Goal: Task Accomplishment & Management: Complete application form

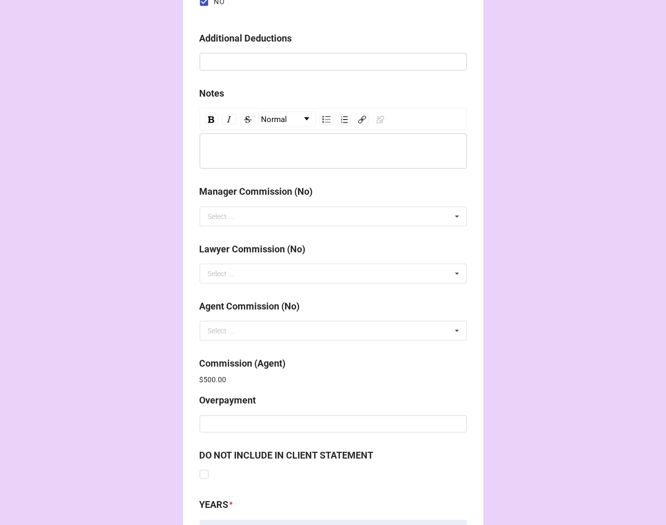
scroll to position [1240, 0]
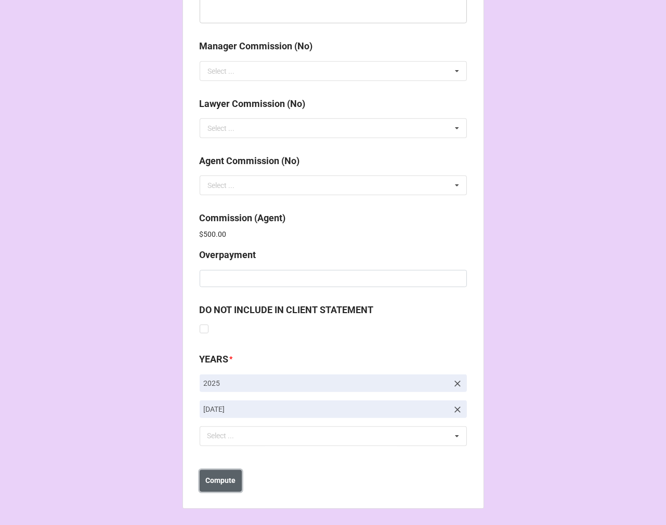
click at [212, 485] on b "Compute" at bounding box center [220, 480] width 30 height 11
click at [214, 482] on b "Save" at bounding box center [218, 480] width 17 height 11
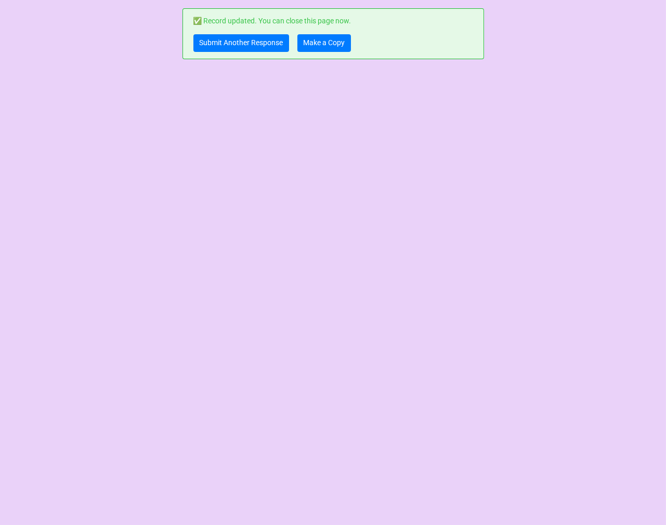
scroll to position [0, 0]
click at [308, 49] on link "Make a Copy" at bounding box center [324, 43] width 54 height 18
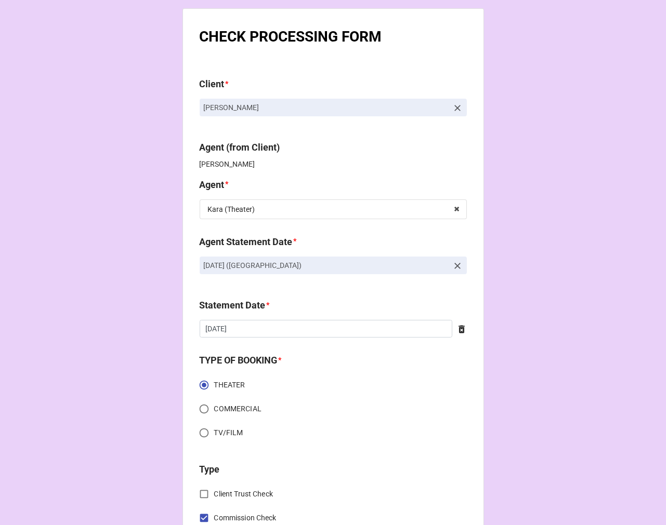
click at [453, 263] on icon at bounding box center [457, 266] width 10 height 10
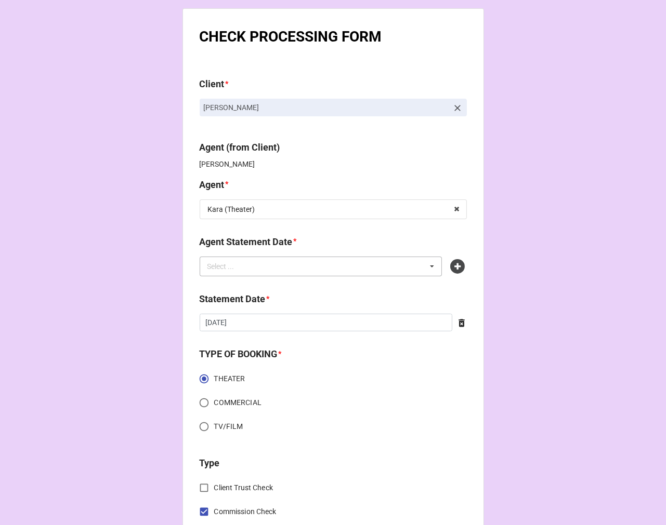
click at [372, 263] on div "Select ... No results found." at bounding box center [321, 267] width 243 height 20
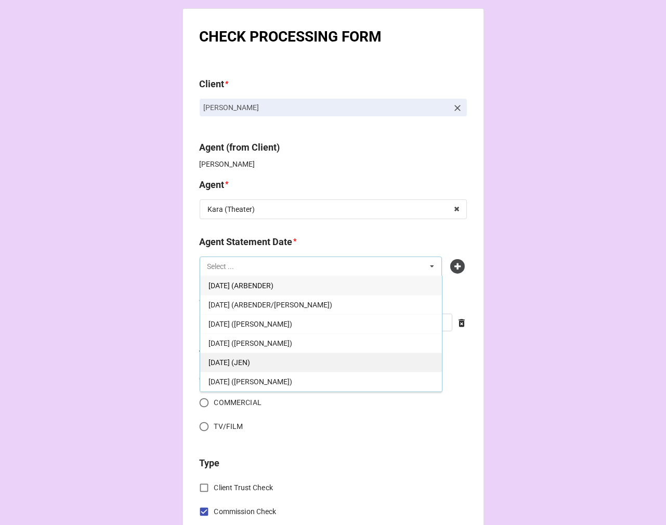
scroll to position [58, 0]
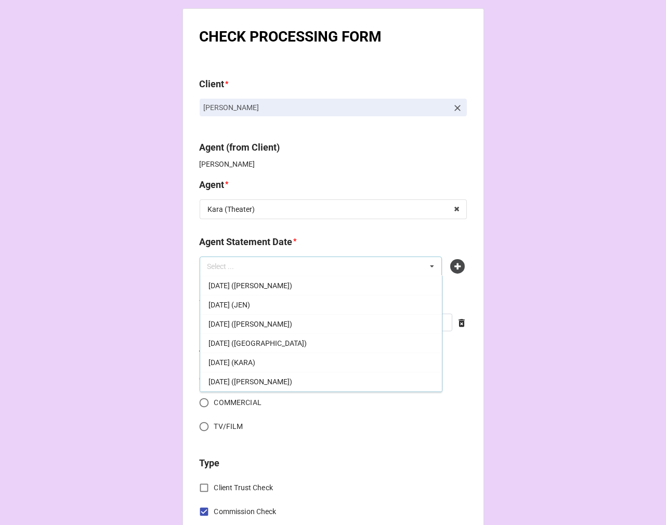
click at [292, 340] on span "[DATE] ([GEOGRAPHIC_DATA])" at bounding box center [257, 343] width 98 height 8
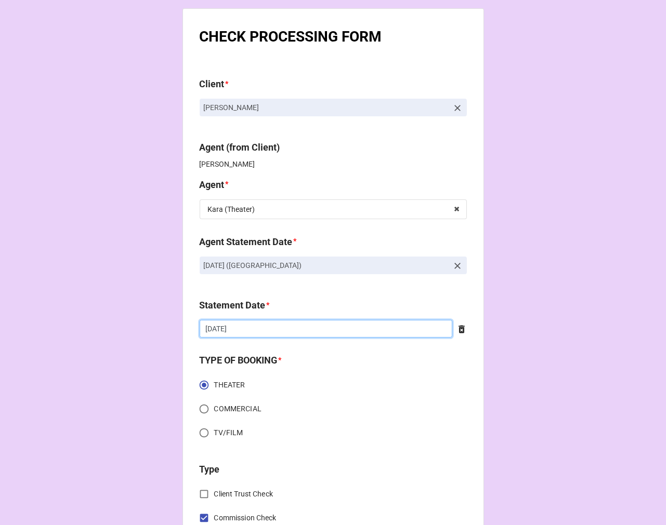
click at [262, 333] on input "[DATE]" at bounding box center [326, 329] width 253 height 18
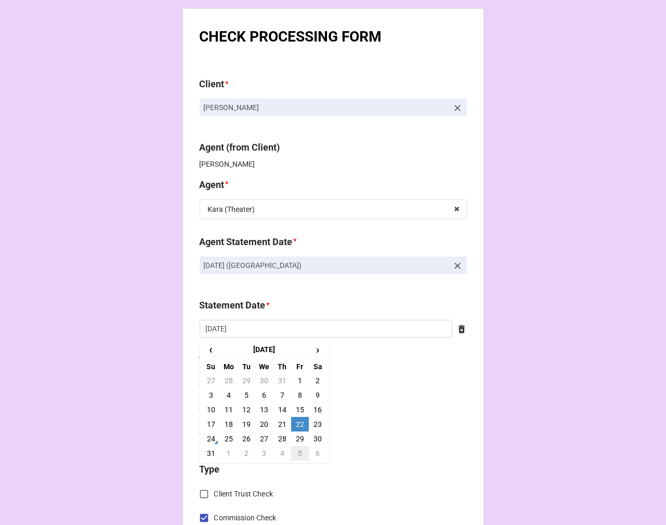
click at [296, 456] on td "5" at bounding box center [300, 453] width 18 height 15
type input "[DATE]"
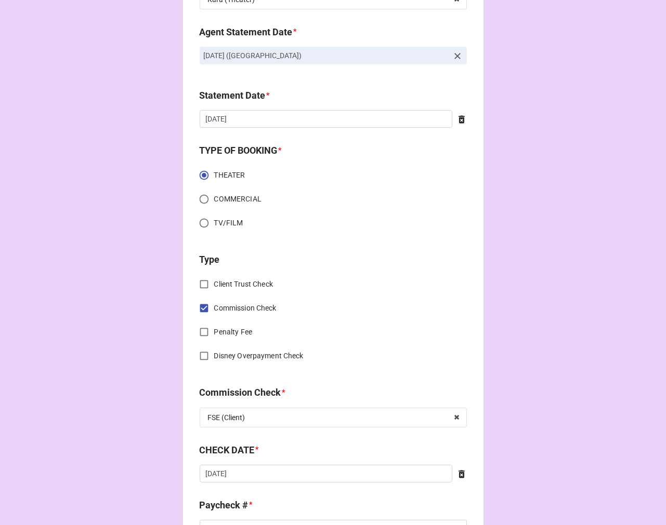
scroll to position [404, 0]
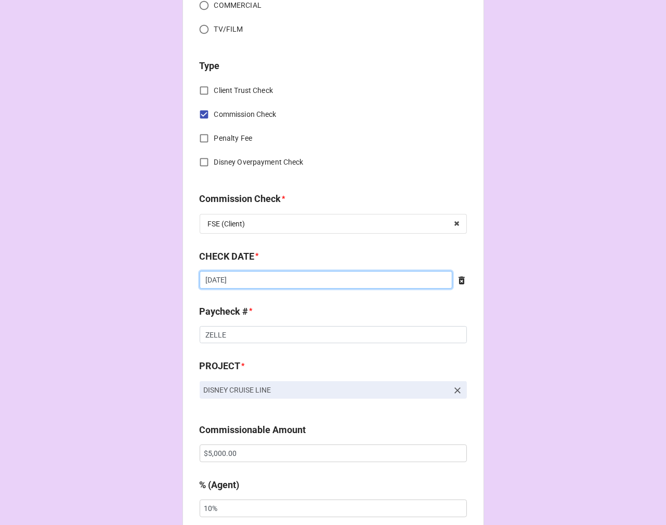
click at [258, 284] on input "[DATE]" at bounding box center [326, 280] width 253 height 18
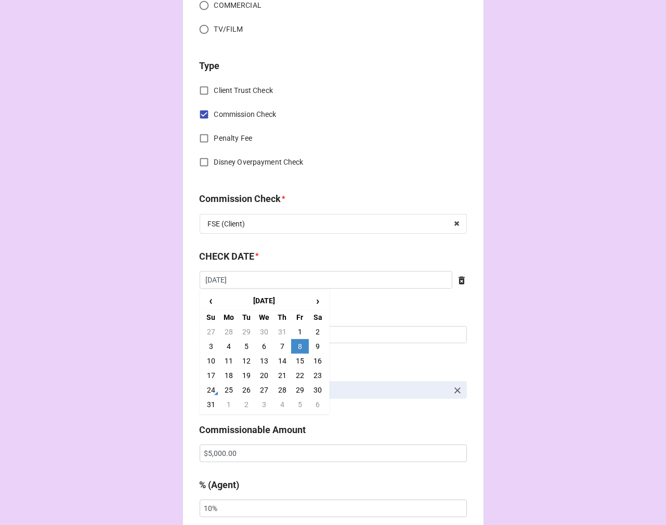
click at [209, 385] on td "24" at bounding box center [211, 390] width 18 height 15
type input "[DATE]"
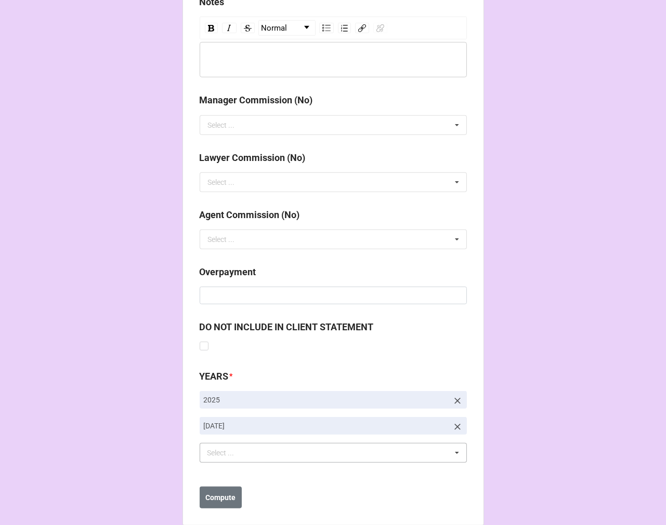
scroll to position [1203, 0]
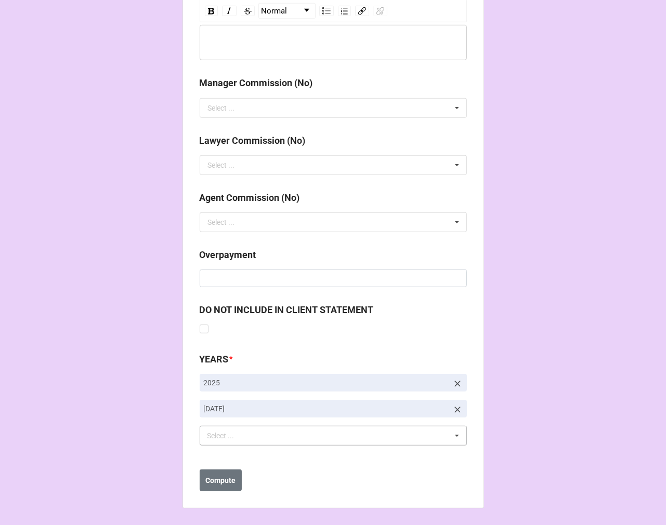
drag, startPoint x: 454, startPoint y: 407, endPoint x: 378, endPoint y: 429, distance: 79.4
click at [453, 407] on icon at bounding box center [457, 410] width 10 height 10
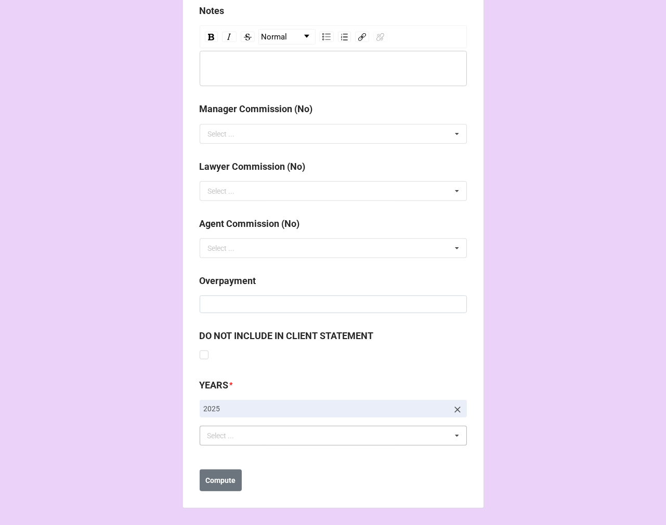
click at [346, 435] on div "Select ... No results found." at bounding box center [333, 436] width 267 height 20
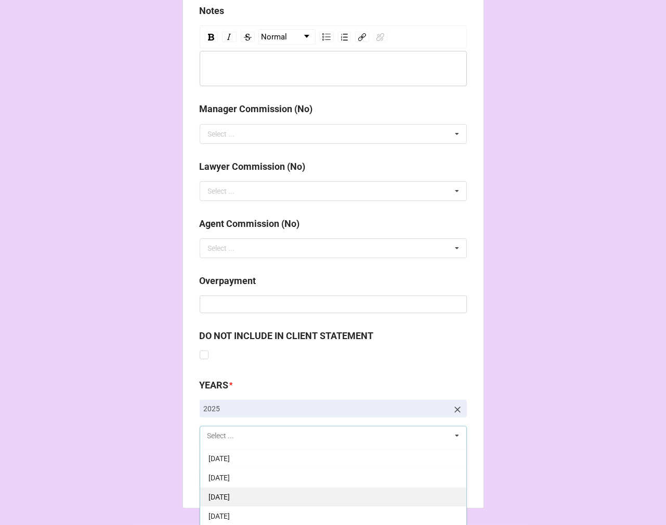
scroll to position [115, 0]
click at [308, 490] on div "[DATE]" at bounding box center [333, 493] width 266 height 19
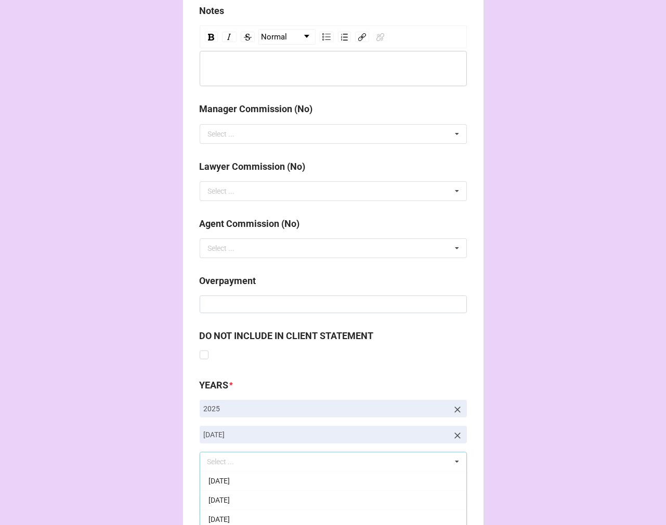
click at [219, 502] on b "Compute" at bounding box center [220, 506] width 30 height 11
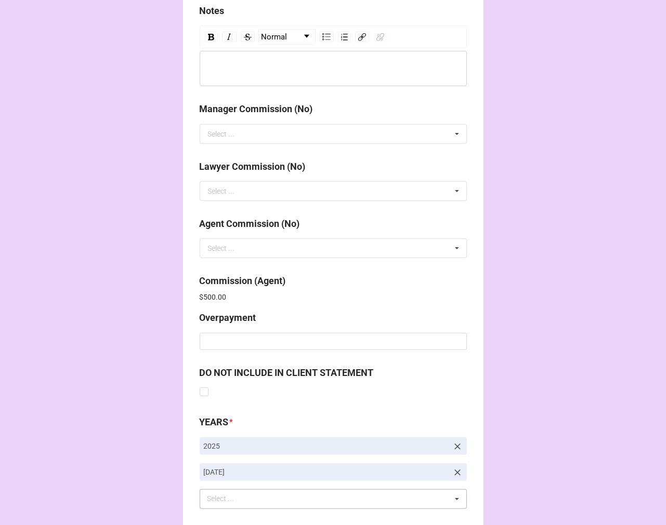
scroll to position [1240, 0]
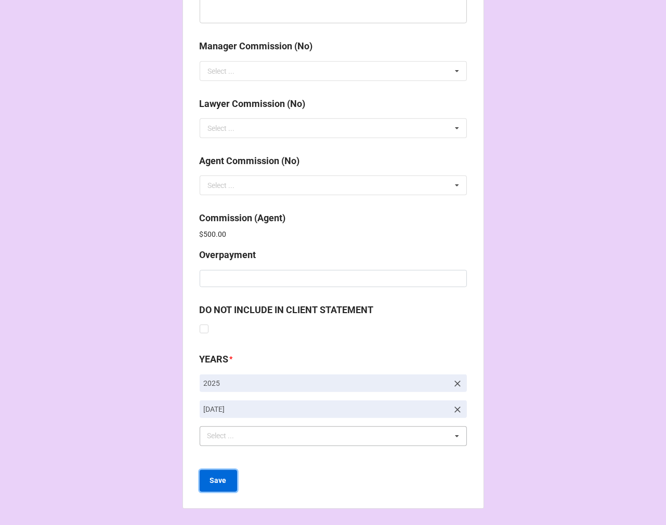
click at [210, 483] on b "Save" at bounding box center [218, 480] width 17 height 11
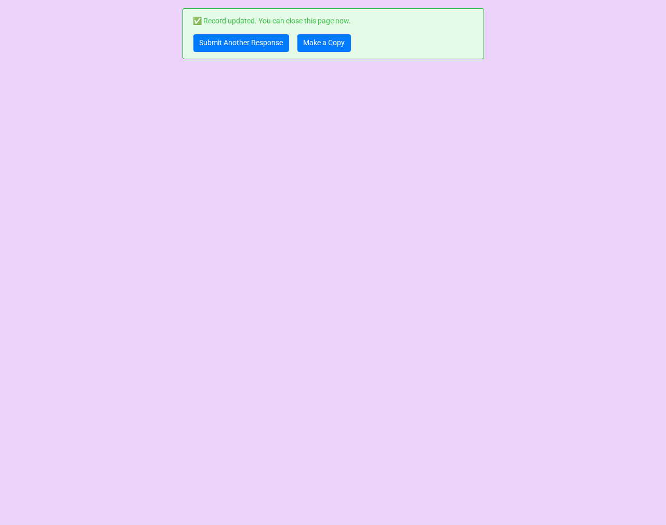
scroll to position [0, 0]
click at [334, 42] on link "Make a Copy" at bounding box center [324, 43] width 54 height 18
